Goal: Information Seeking & Learning: Understand process/instructions

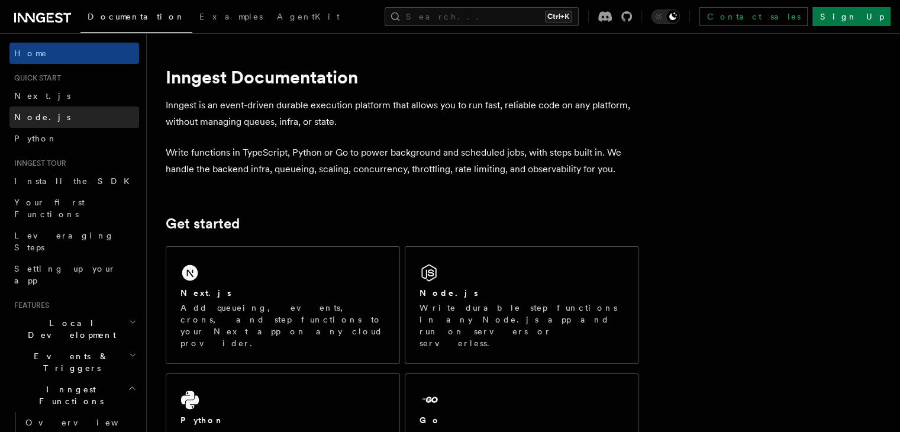
click at [28, 114] on span "Node.js" at bounding box center [42, 116] width 56 height 9
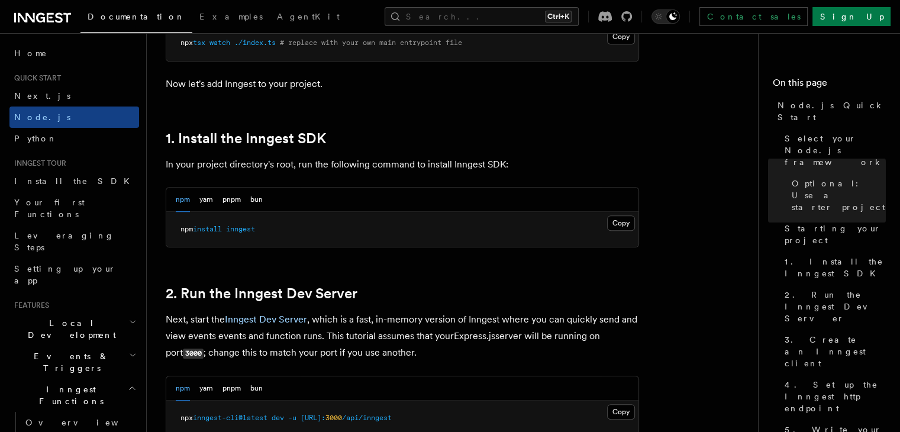
scroll to position [688, 0]
click at [614, 224] on button "Copy Copied" at bounding box center [621, 221] width 28 height 15
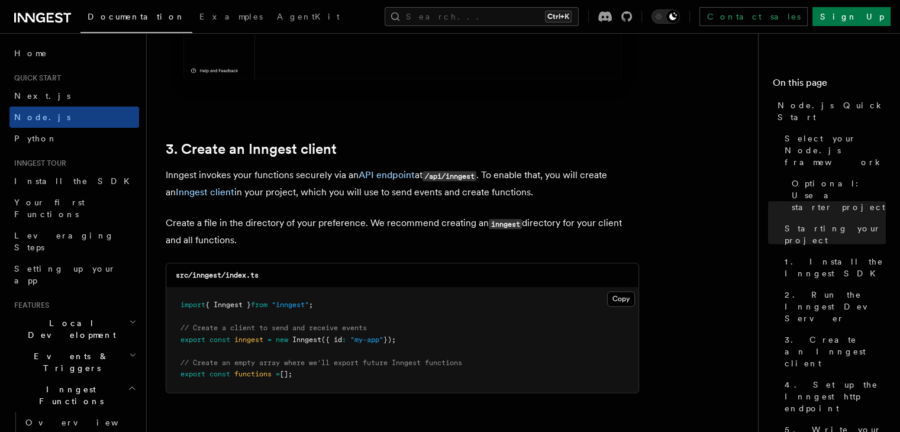
scroll to position [1416, 0]
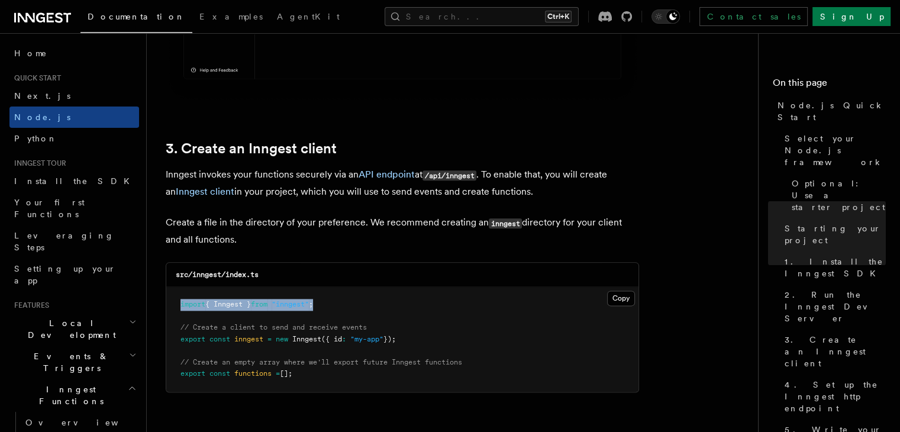
drag, startPoint x: 333, startPoint y: 307, endPoint x: 178, endPoint y: 306, distance: 155.1
click at [178, 306] on pre "import { Inngest } from "inngest" ; // Create a client to send and receive even…" at bounding box center [402, 339] width 472 height 105
copy span "import { Inngest } from "inngest" ;"
drag, startPoint x: 413, startPoint y: 339, endPoint x: 175, endPoint y: 339, distance: 237.4
click at [175, 339] on pre "import { Inngest } from "inngest" ; // Create a client to send and receive even…" at bounding box center [402, 339] width 472 height 105
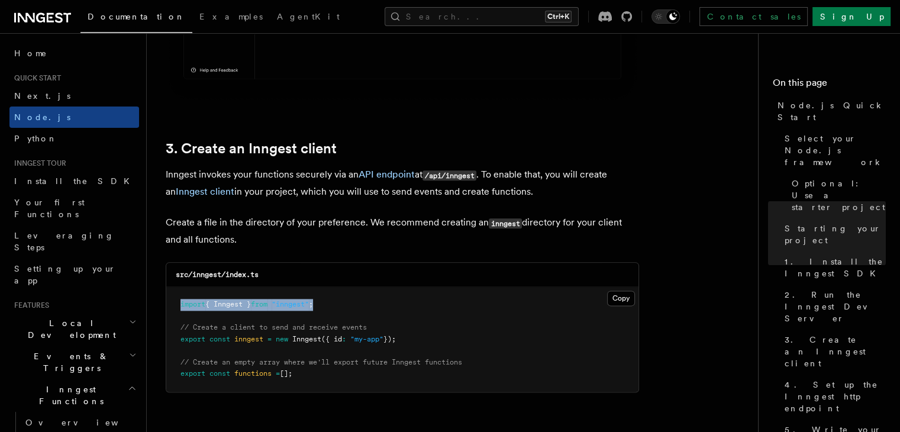
copy span "export const inngest = new Inngest ({ id : "my-app" });"
drag, startPoint x: 305, startPoint y: 377, endPoint x: 176, endPoint y: 382, distance: 129.2
click at [176, 382] on pre "import { Inngest } from "inngest" ; // Create a client to send and receive even…" at bounding box center [402, 339] width 472 height 105
copy span "export const functions = [];"
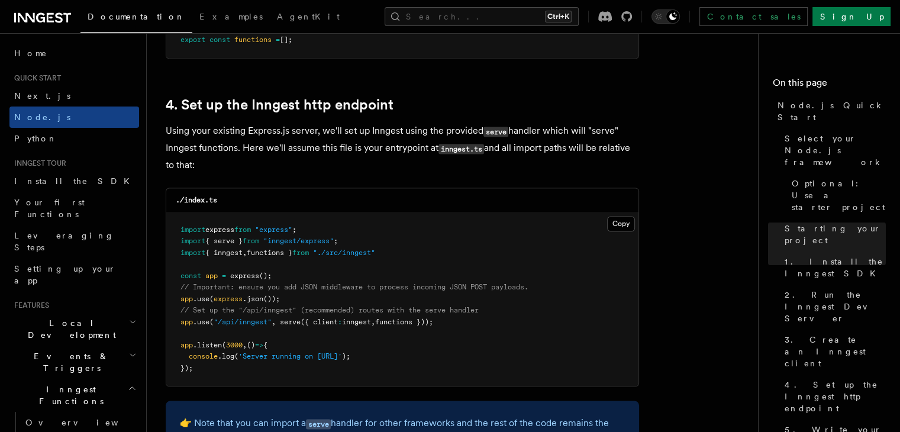
scroll to position [1748, 0]
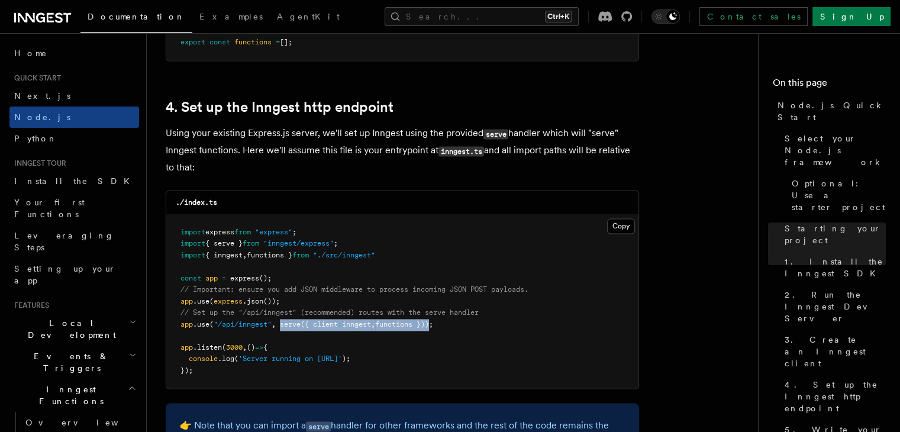
drag, startPoint x: 282, startPoint y: 325, endPoint x: 440, endPoint y: 329, distance: 158.7
click at [433, 329] on span "app .use ( "/api/inngest" , serve ({ client : inngest , functions }));" at bounding box center [307, 324] width 253 height 8
click at [450, 326] on pre "import express from "express" ; import { serve } from "inngest/express" ; impor…" at bounding box center [402, 302] width 472 height 174
drag, startPoint x: 450, startPoint y: 326, endPoint x: 281, endPoint y: 330, distance: 168.8
click at [281, 330] on pre "import express from "express" ; import { serve } from "inngest/express" ; impor…" at bounding box center [402, 302] width 472 height 174
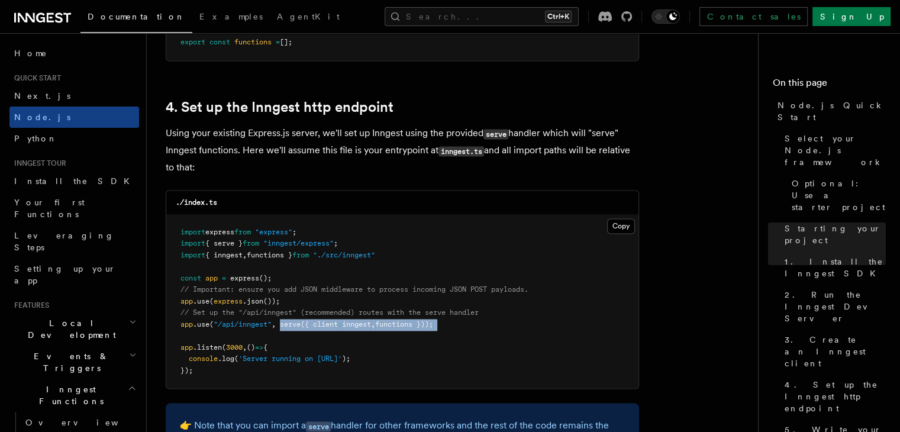
copy code "serve ({ client : inngest , functions }));"
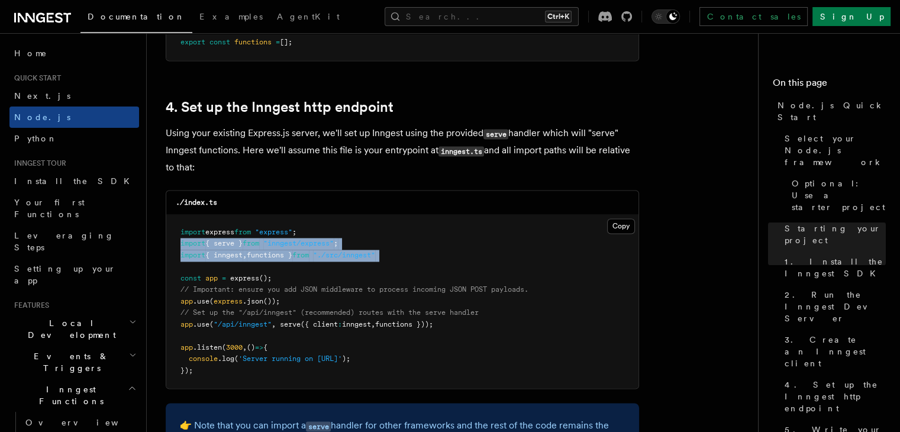
drag, startPoint x: 176, startPoint y: 247, endPoint x: 337, endPoint y: 265, distance: 162.0
click at [337, 265] on pre "import express from "express" ; import { serve } from "inngest/express" ; impor…" at bounding box center [402, 302] width 472 height 174
copy code "import { serve } from "inngest/express" ; import { inngest , functions } from "…"
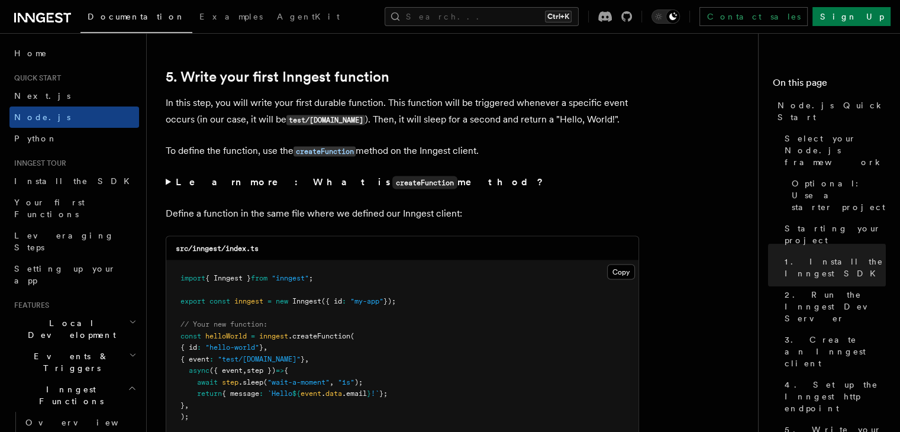
scroll to position [2205, 0]
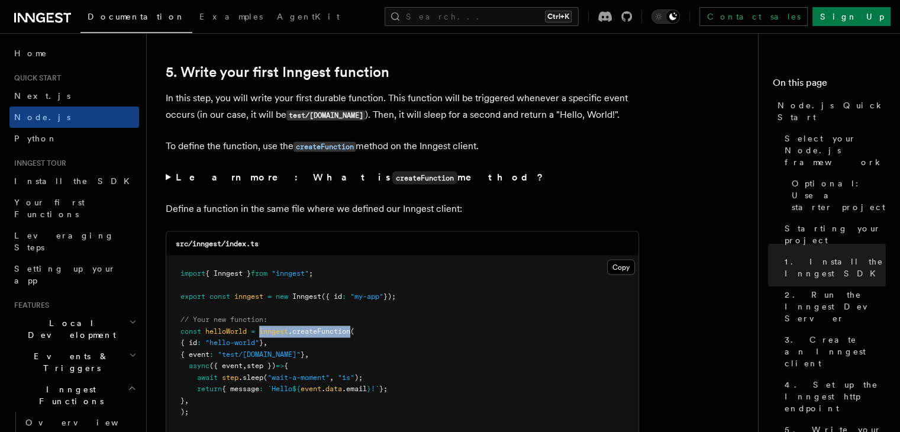
drag, startPoint x: 261, startPoint y: 333, endPoint x: 353, endPoint y: 338, distance: 92.5
click at [353, 338] on pre "import { Inngest } from "inngest" ; export const inngest = new Inngest ({ id : …" at bounding box center [402, 371] width 472 height 231
copy span "inngest .createFunction"
